Goal: Check status: Check status

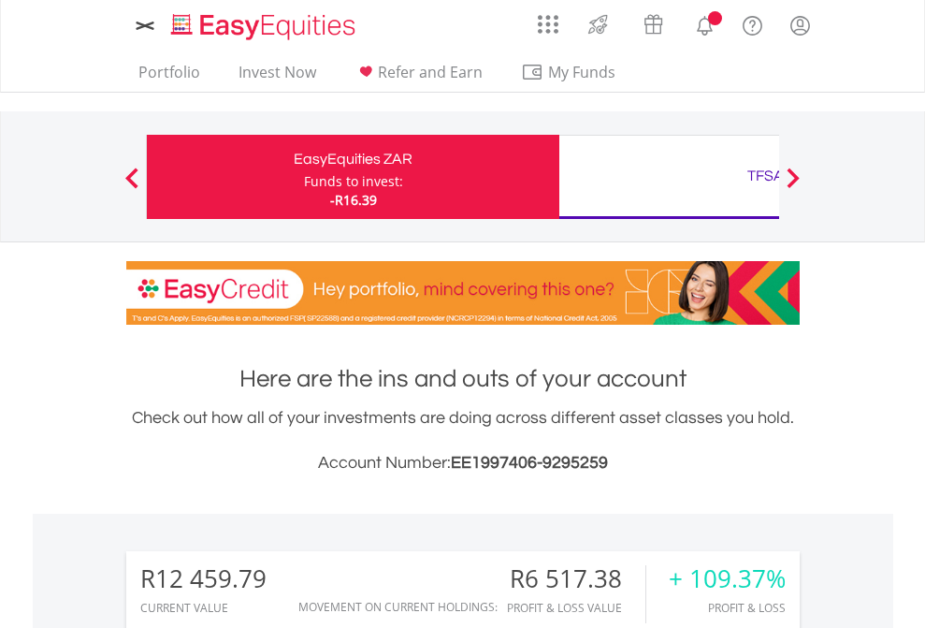
scroll to position [180, 294]
click at [304, 177] on div "Funds to invest:" at bounding box center [353, 181] width 99 height 19
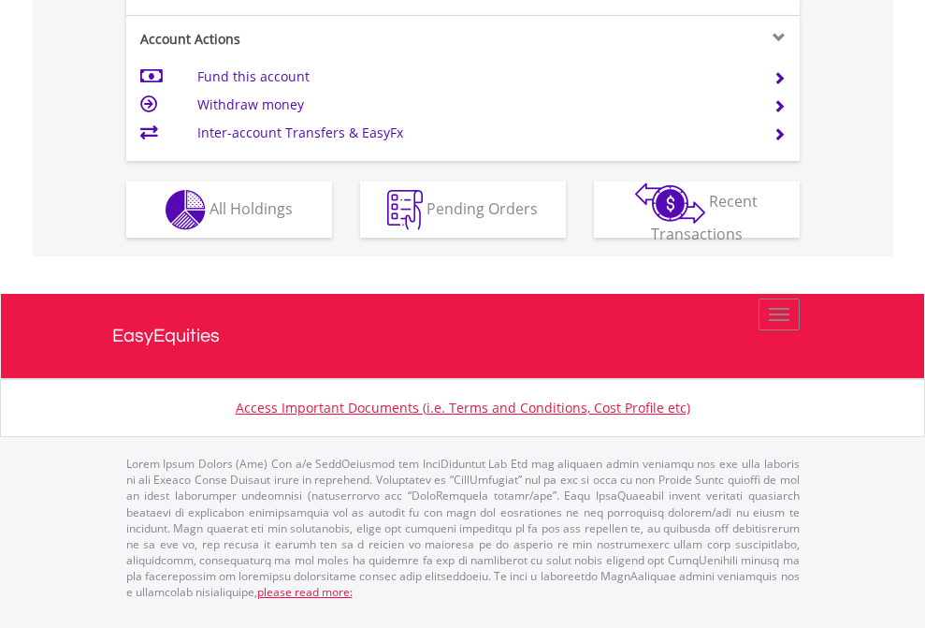
scroll to position [1755, 0]
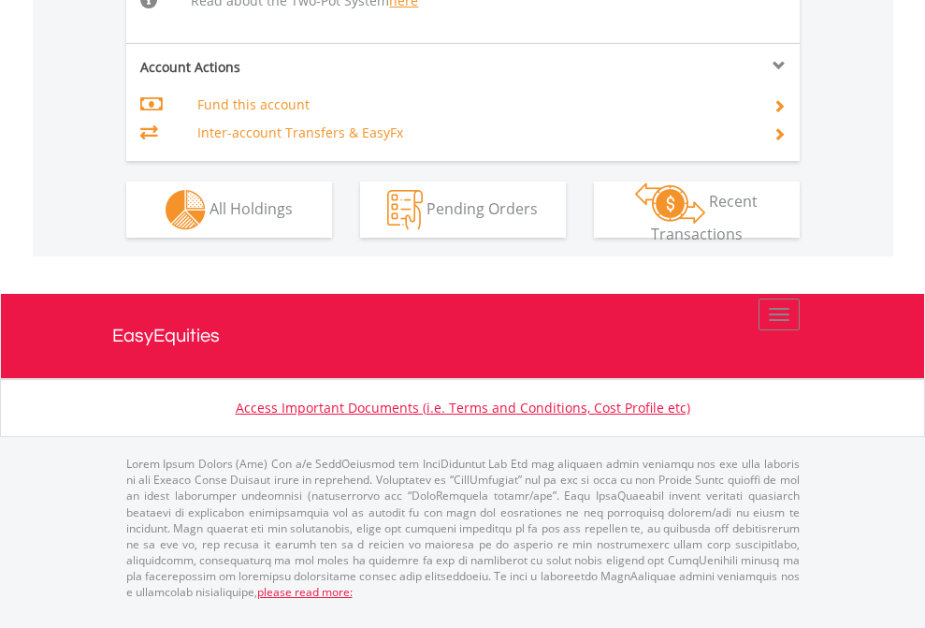
scroll to position [1977, 0]
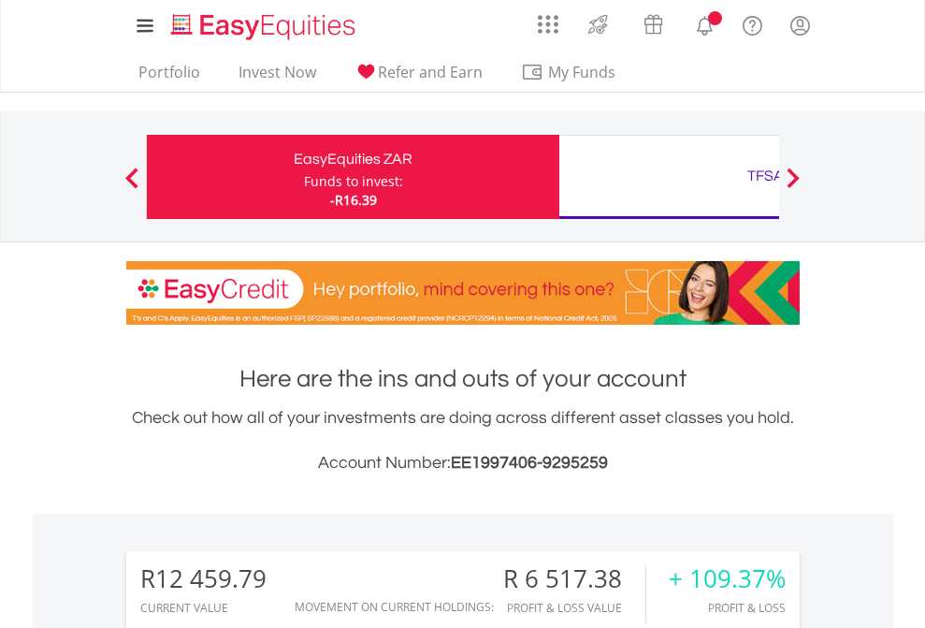
scroll to position [1471, 0]
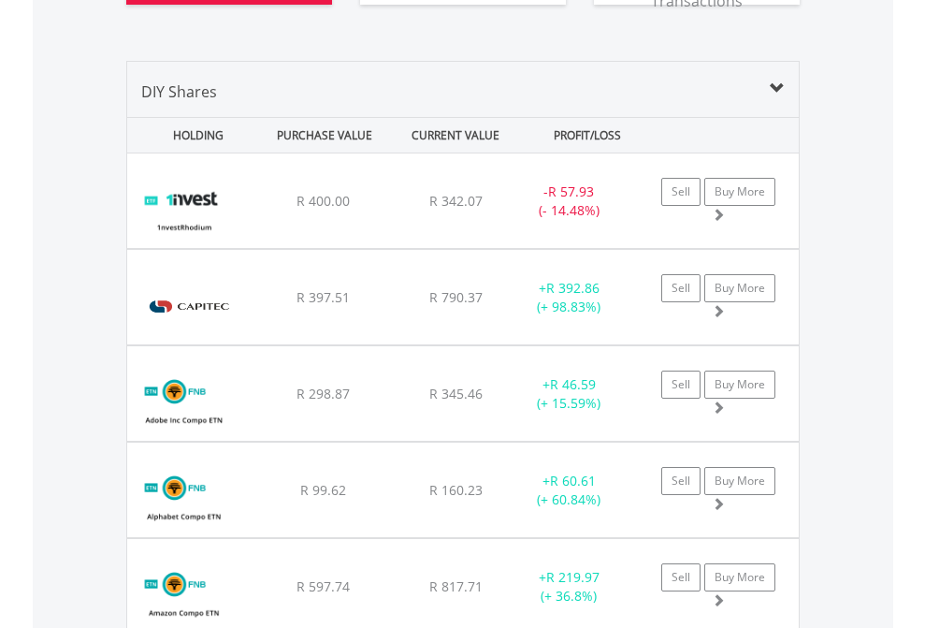
scroll to position [2155, 0]
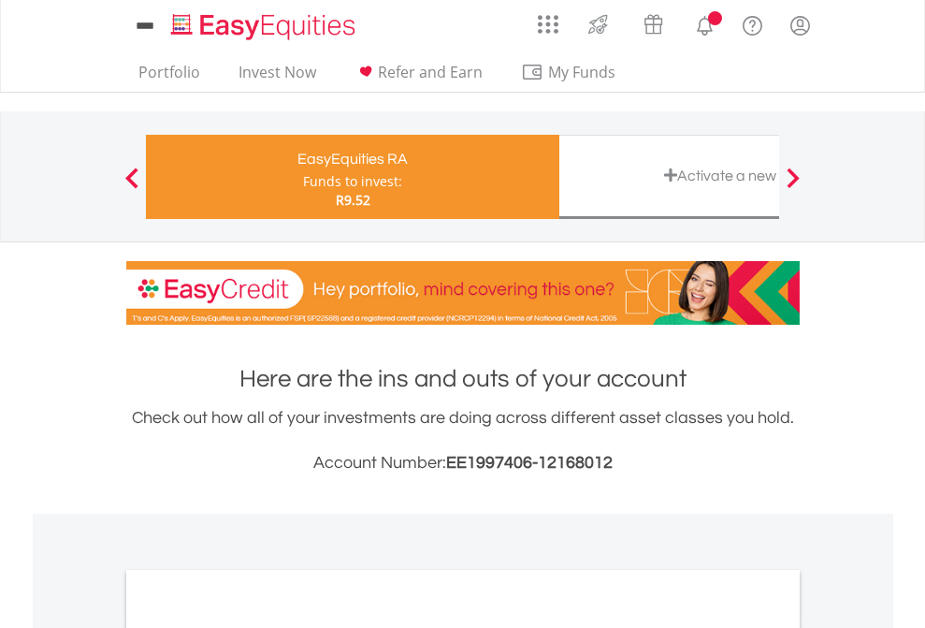
scroll to position [1124, 0]
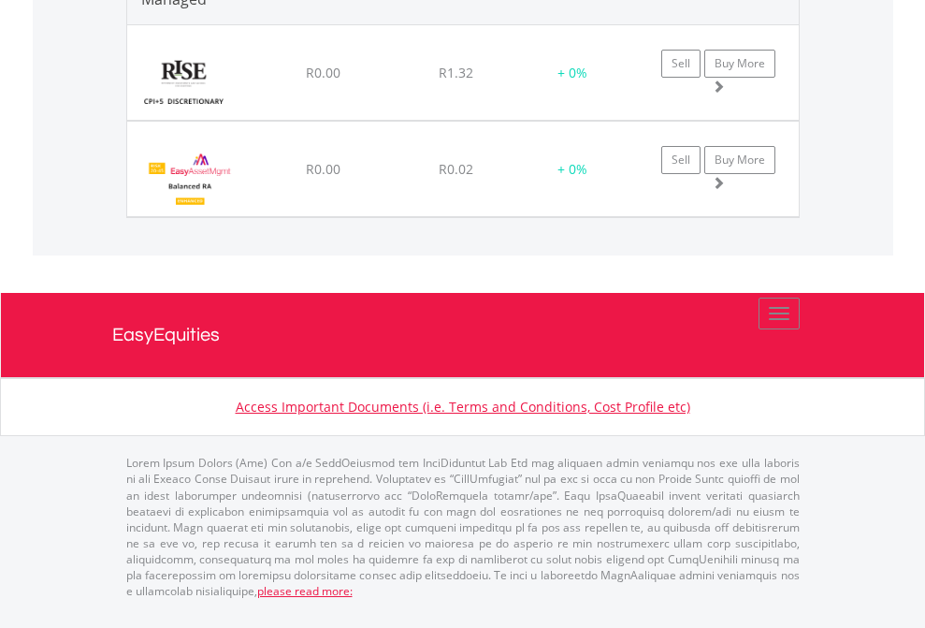
scroll to position [2302, 0]
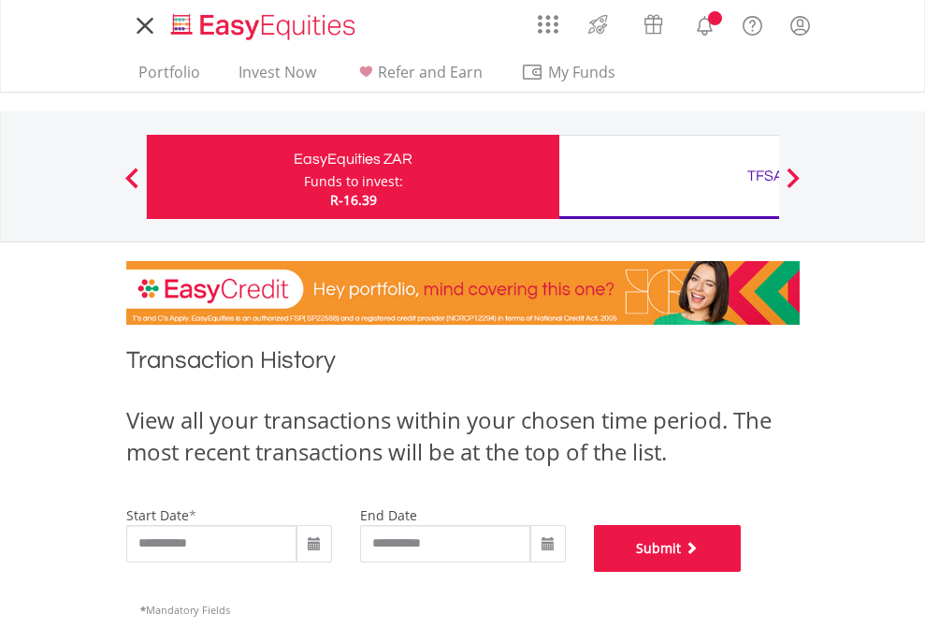
click at [742, 571] on button "Submit" at bounding box center [668, 548] width 148 height 47
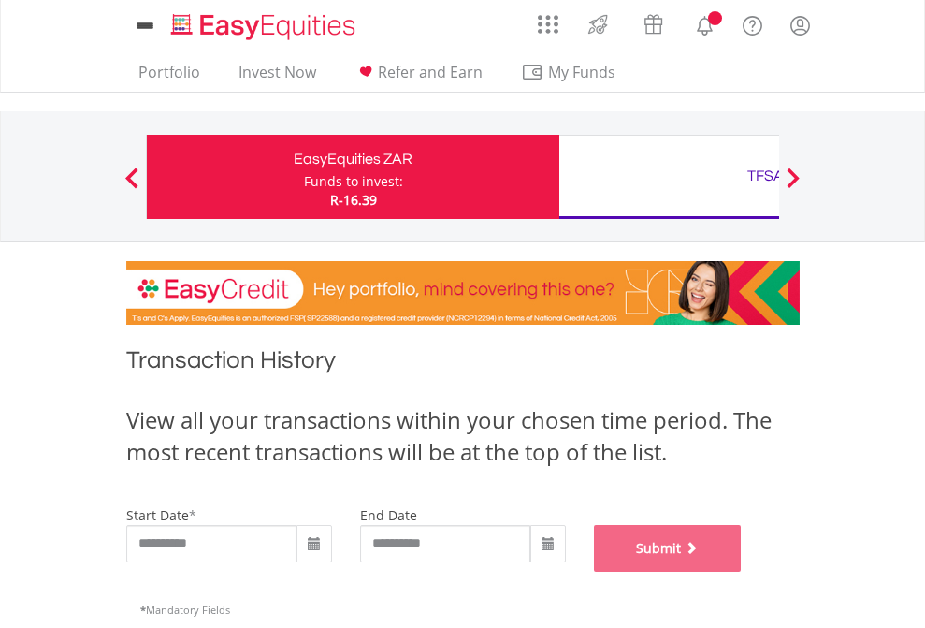
scroll to position [758, 0]
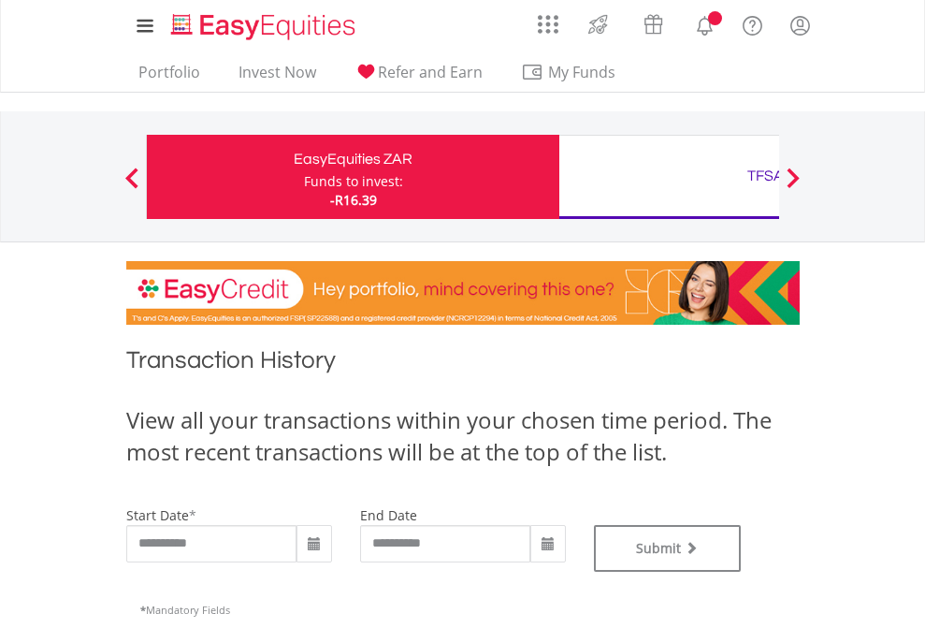
click at [669, 177] on div "TFSA" at bounding box center [765, 176] width 390 height 26
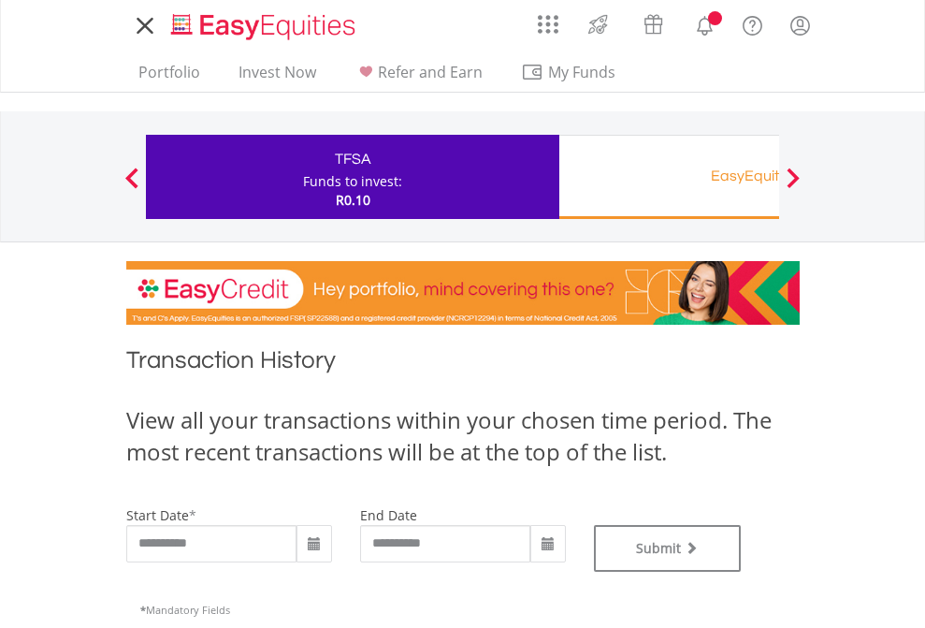
type input "**********"
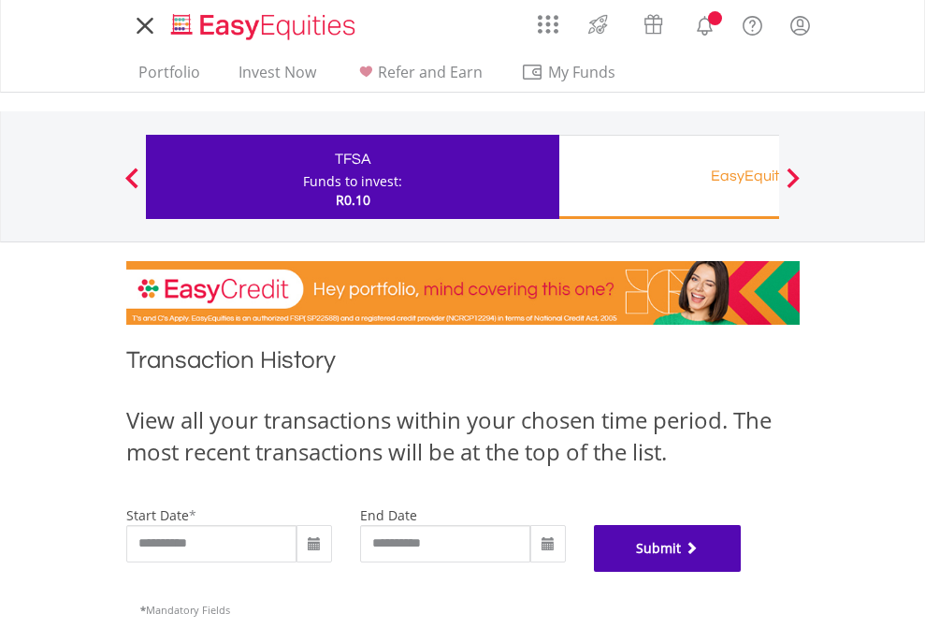
click at [742, 571] on button "Submit" at bounding box center [668, 548] width 148 height 47
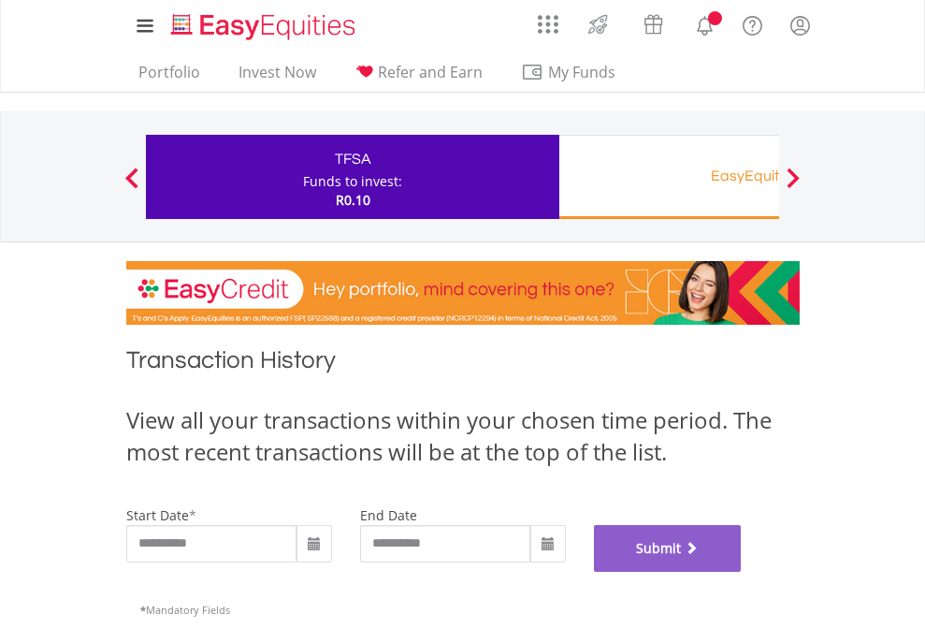
scroll to position [758, 0]
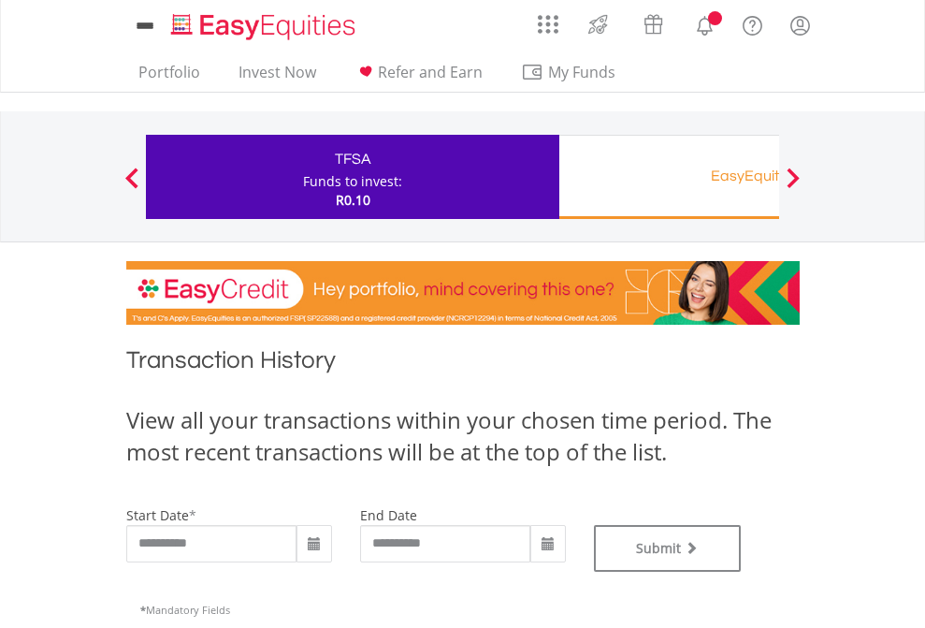
click at [669, 177] on div "EasyEquities RA" at bounding box center [765, 176] width 390 height 26
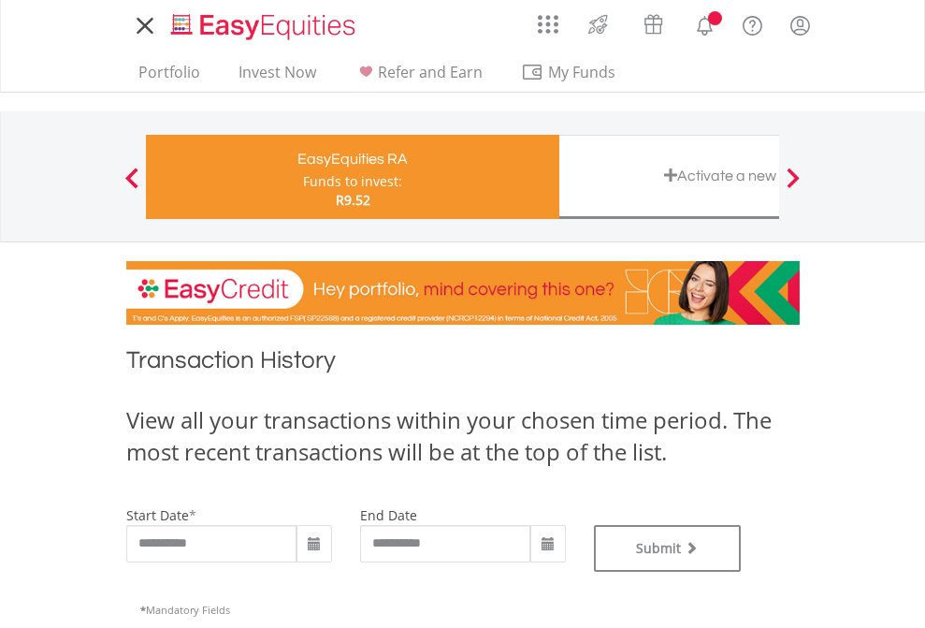
type input "**********"
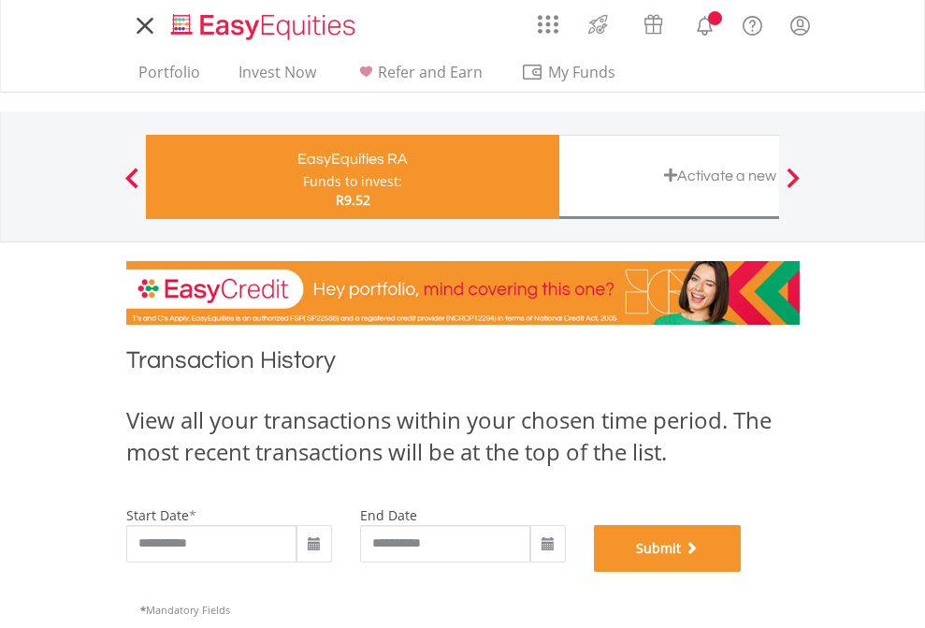
click at [742, 571] on button "Submit" at bounding box center [668, 548] width 148 height 47
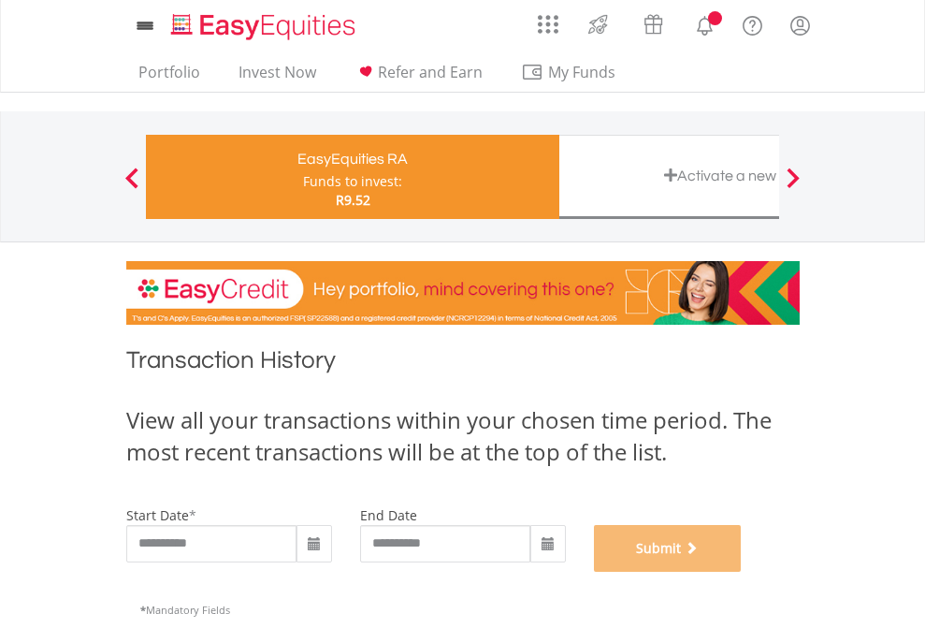
scroll to position [758, 0]
